Goal: Transaction & Acquisition: Book appointment/travel/reservation

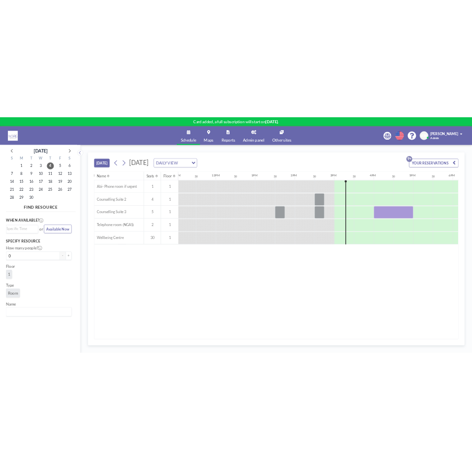
scroll to position [0, 993]
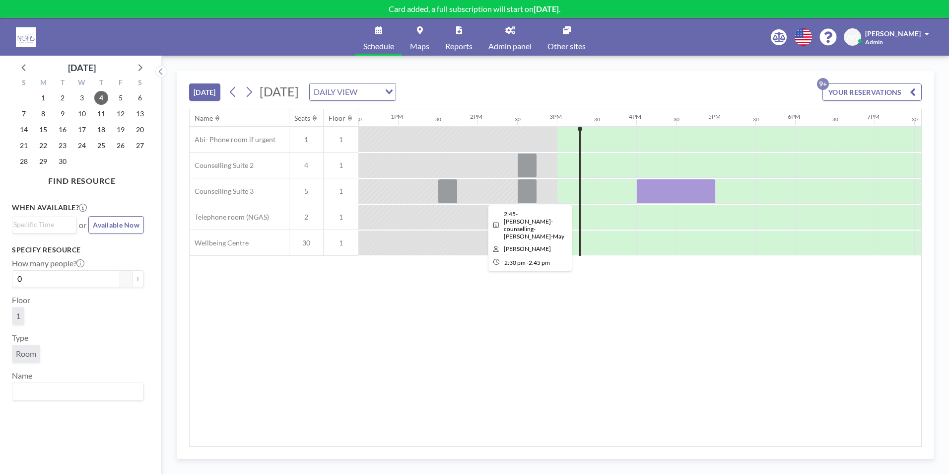
click at [471, 193] on div at bounding box center [527, 191] width 20 height 25
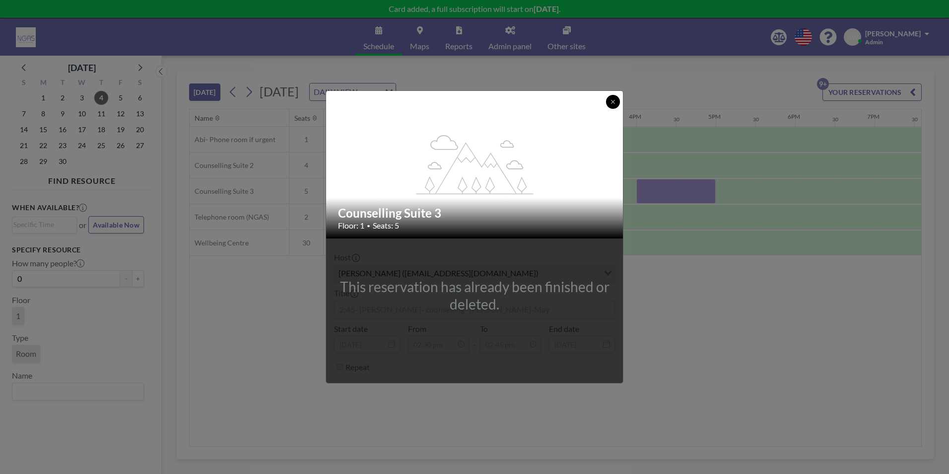
click at [471, 98] on button at bounding box center [613, 102] width 14 height 14
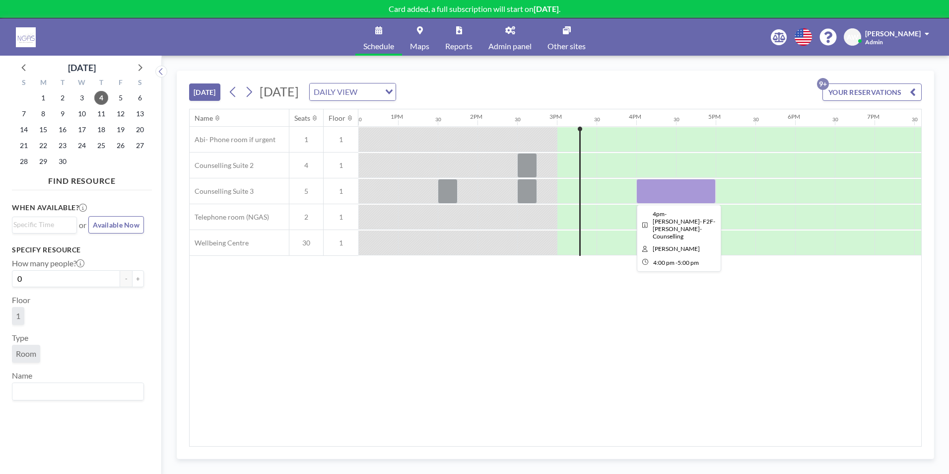
click at [471, 185] on div at bounding box center [676, 191] width 79 height 25
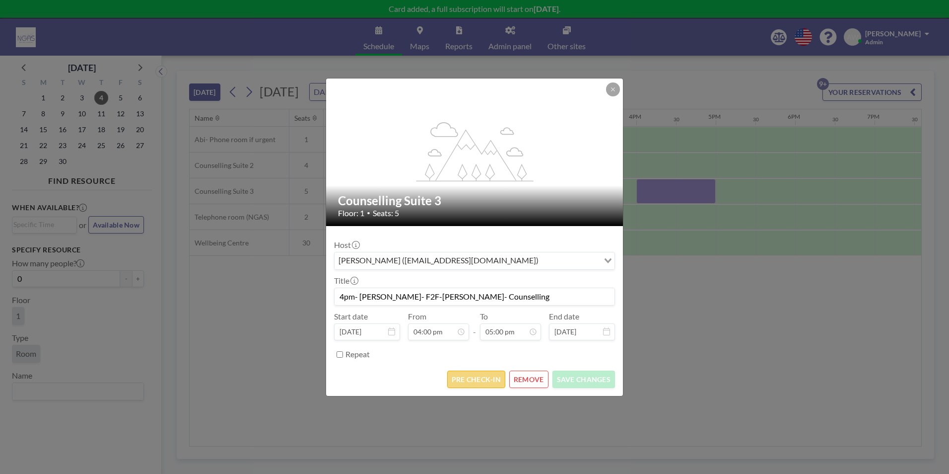
click at [471, 378] on button "PRE CHECK-IN" at bounding box center [476, 378] width 58 height 17
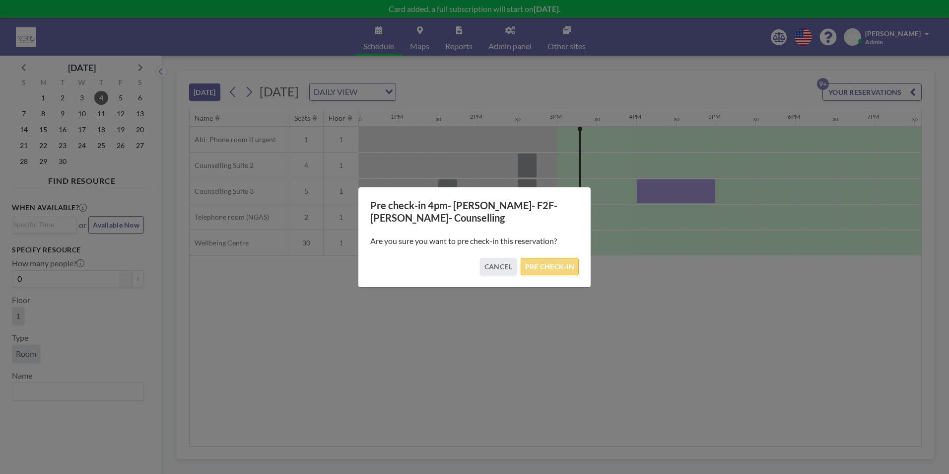
click at [471, 268] on button "PRE CHECK-IN" at bounding box center [550, 266] width 58 height 17
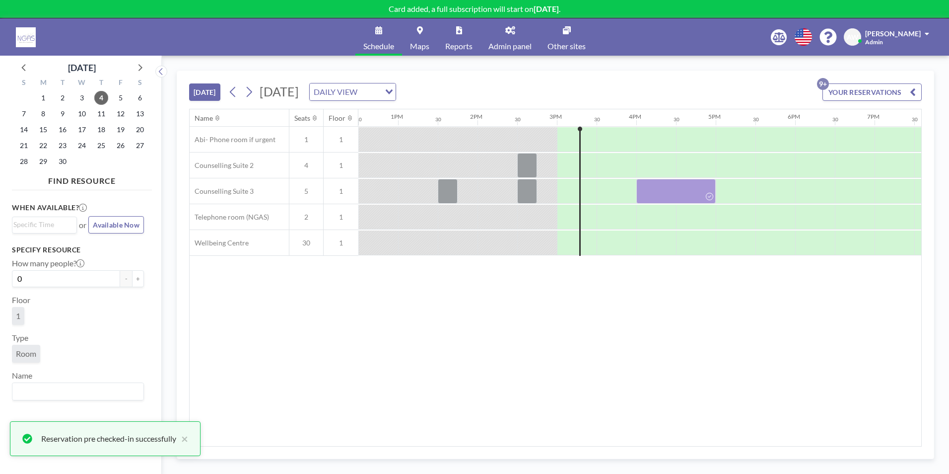
click at [471, 328] on div "Name Seats Floor 12AM 30 1AM 30 2AM 30 3AM 30 4AM 30 5AM 30 6AM 30 7AM 30 8AM 3…" at bounding box center [556, 277] width 732 height 337
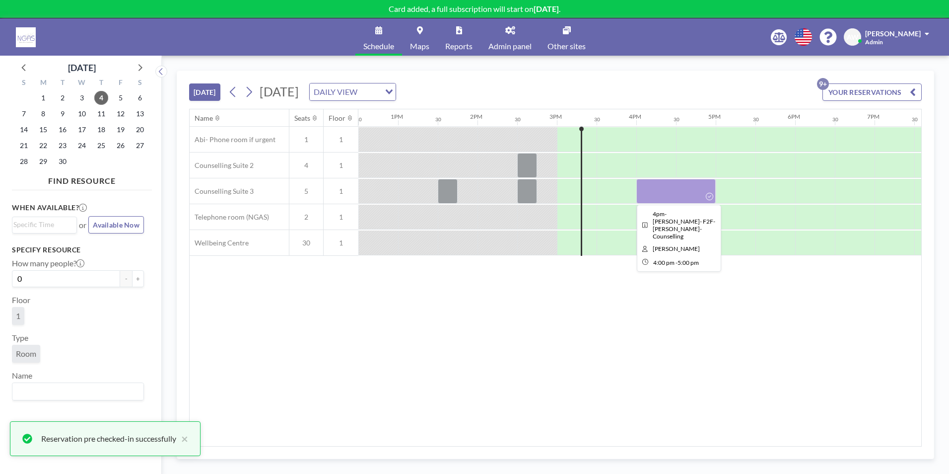
click at [471, 200] on div at bounding box center [676, 191] width 79 height 25
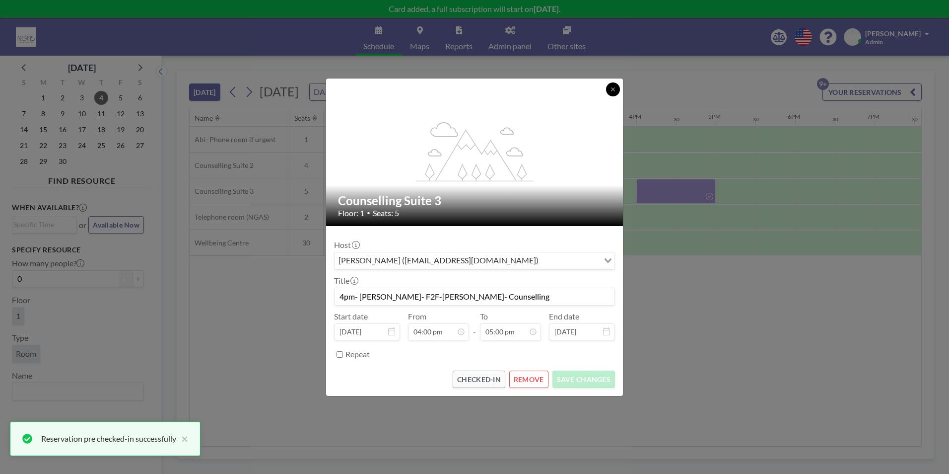
click at [471, 99] on div "flex-grow: 1.2;" at bounding box center [475, 151] width 298 height 147
click at [471, 92] on button at bounding box center [613, 89] width 14 height 14
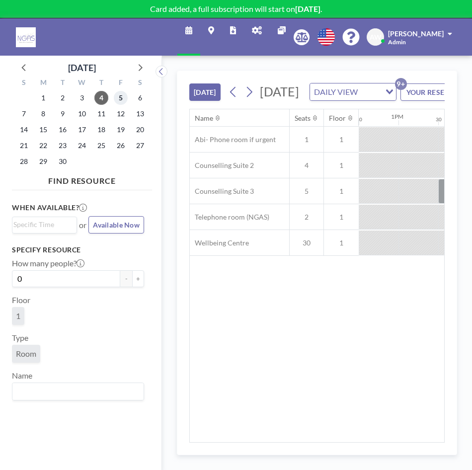
click at [119, 98] on span "5" at bounding box center [121, 98] width 14 height 14
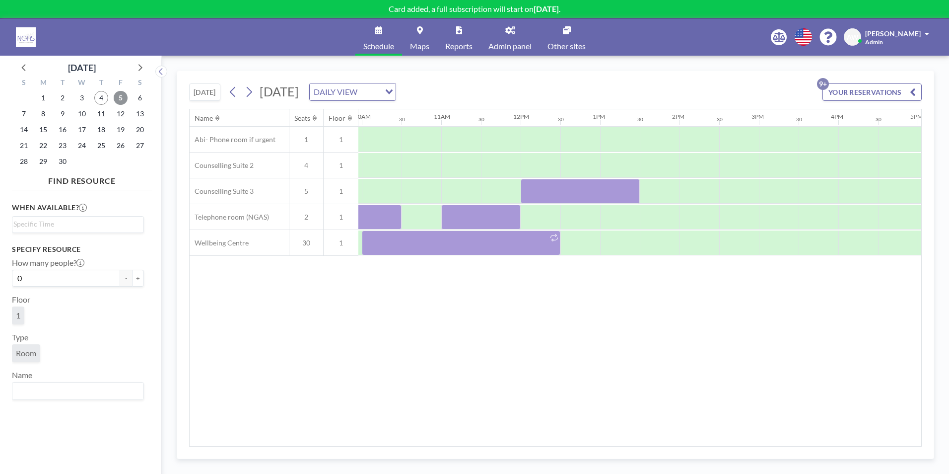
scroll to position [0, 794]
click at [471, 341] on div "Name Seats Floor 12AM 30 1AM 30 2AM 30 3AM 30 4AM 30 5AM 30 6AM 30 7AM 30 8AM 3…" at bounding box center [556, 277] width 732 height 337
click at [96, 127] on span "18" at bounding box center [101, 130] width 14 height 14
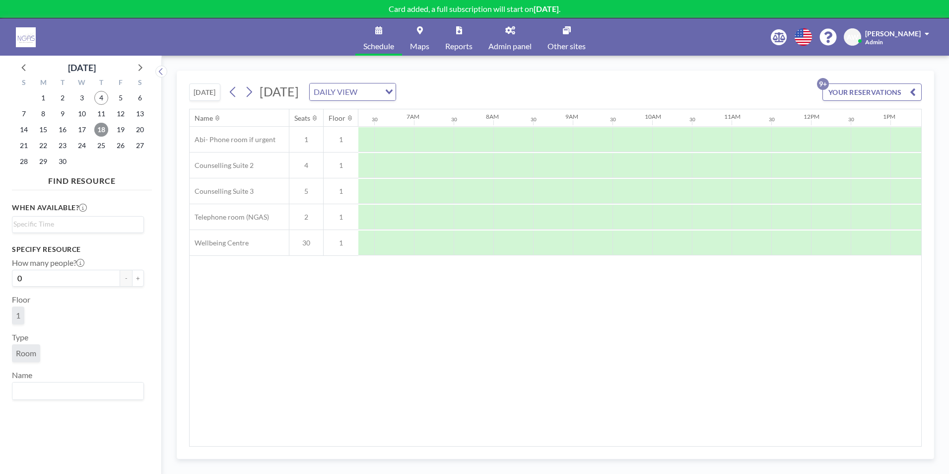
scroll to position [0, 596]
click at [471, 239] on div at bounding box center [815, 242] width 40 height 25
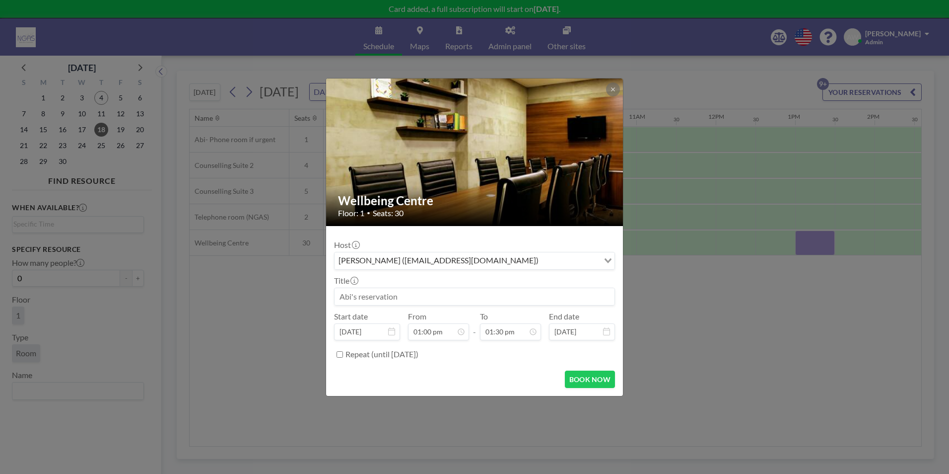
click at [421, 295] on input at bounding box center [475, 296] width 280 height 17
type input "w"
click at [340, 296] on input "[PERSON_NAME]- 1:1 face to face" at bounding box center [475, 296] width 280 height 17
click at [351, 298] on input "[PERSON_NAME]- 1:1 face to face" at bounding box center [475, 296] width 280 height 17
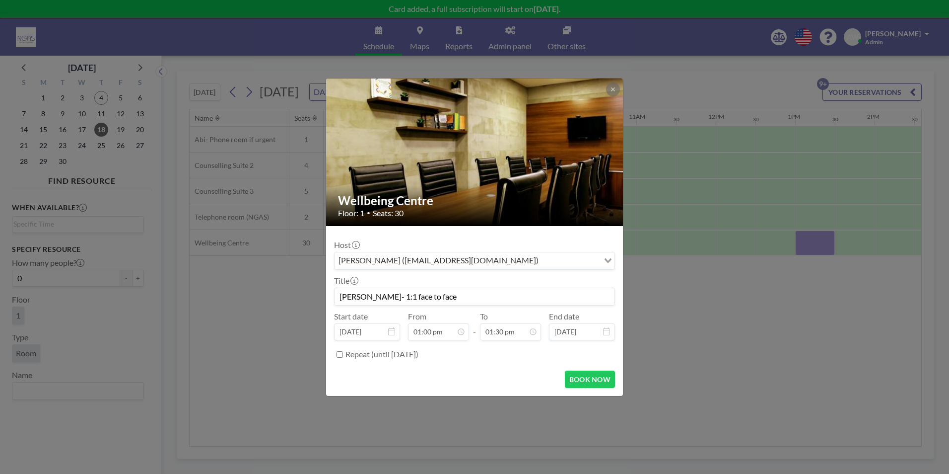
click at [342, 297] on input "[PERSON_NAME]- 1:1 face to face" at bounding box center [475, 296] width 280 height 17
type input "13:15- [PERSON_NAME]- 1:1 face to face"
click at [462, 358] on div "Repeat (until [DATE])" at bounding box center [481, 354] width 270 height 16
click at [471, 258] on div "02:30 pm" at bounding box center [487, 255] width 116 height 18
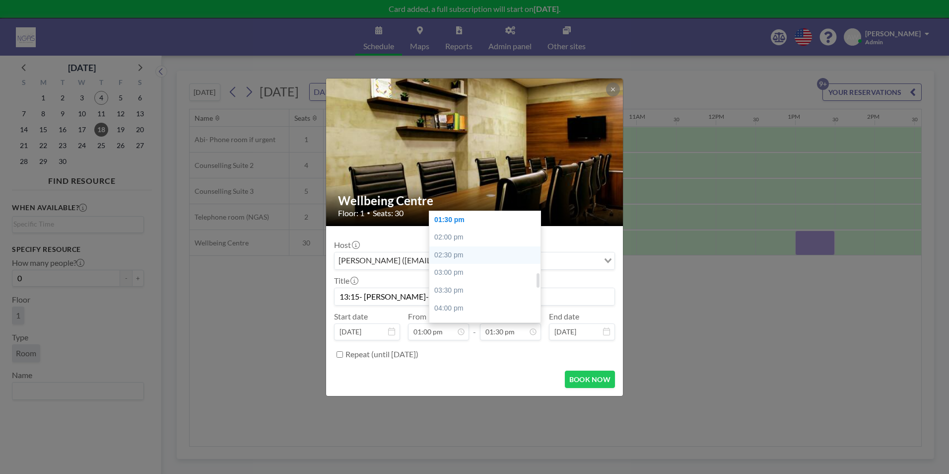
type input "02:30 pm"
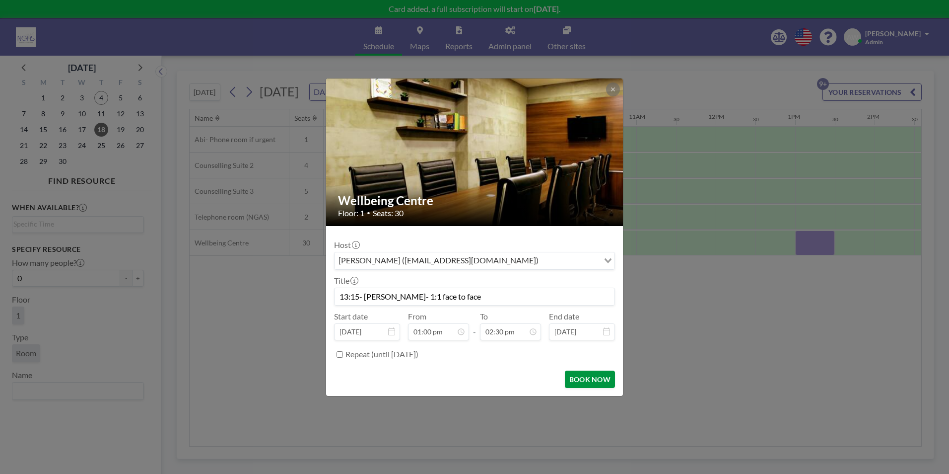
scroll to position [0, 0]
click at [471, 379] on button "BOOK NOW" at bounding box center [590, 378] width 50 height 17
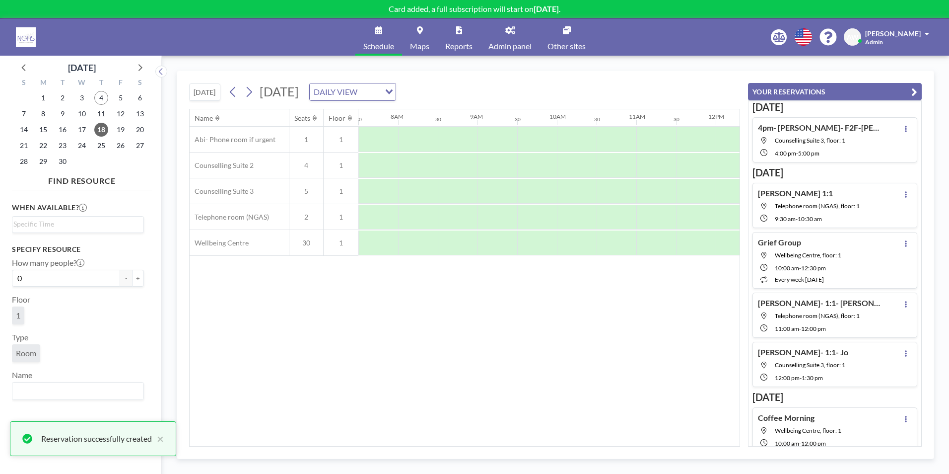
click at [471, 345] on div "Name Seats Floor 12AM 30 1AM 30 2AM 30 3AM 30 4AM 30 5AM 30 6AM 30 7AM 30 8AM 3…" at bounding box center [465, 277] width 550 height 337
click at [471, 96] on icon "button" at bounding box center [915, 92] width 6 height 12
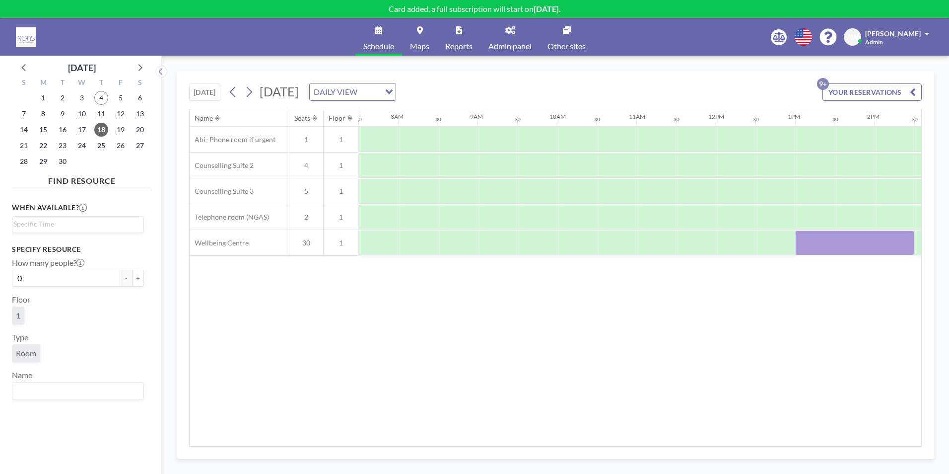
scroll to position [0, 732]
